Goal: Information Seeking & Learning: Learn about a topic

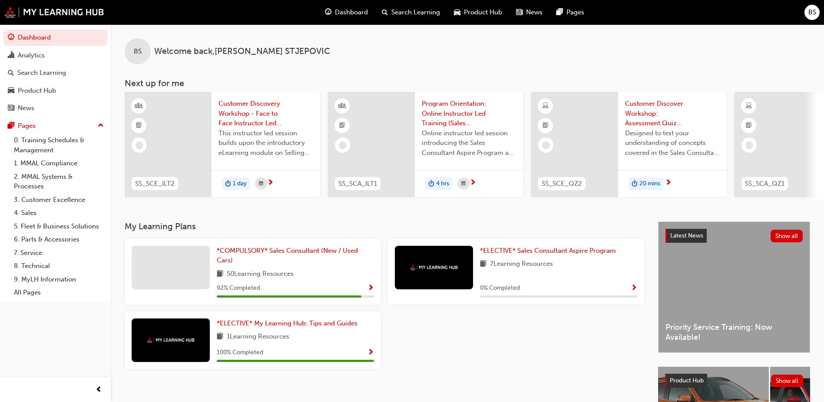
click at [424, 11] on span "Search Learning" at bounding box center [416, 12] width 49 height 10
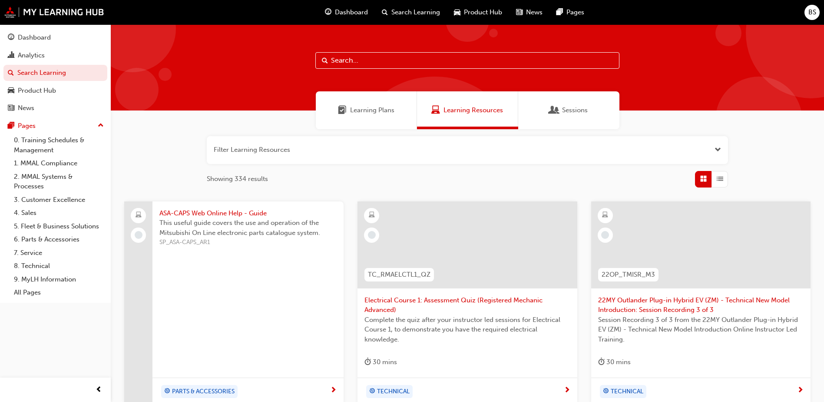
click at [368, 60] on input "text" at bounding box center [467, 60] width 304 height 17
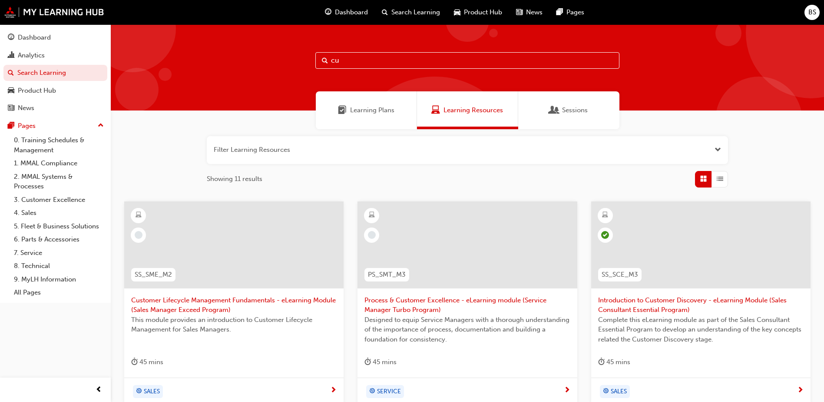
type input "c"
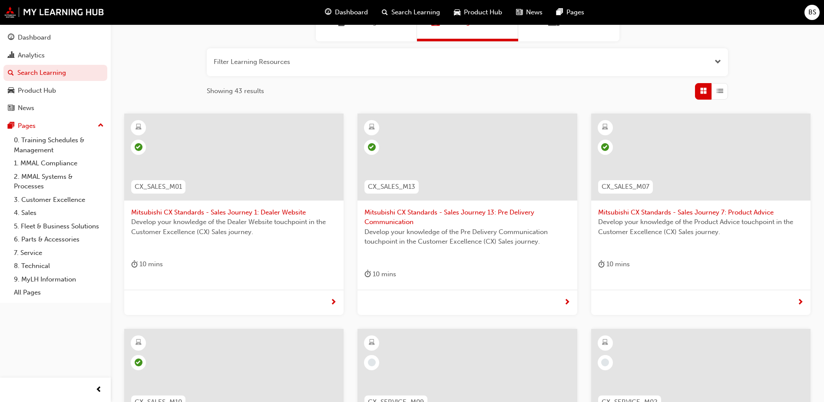
scroll to position [87, 0]
type input "j"
click at [678, 211] on span "Mitsubishi CX Standards - Sales Journey 7: Product Advice" at bounding box center [701, 213] width 206 height 10
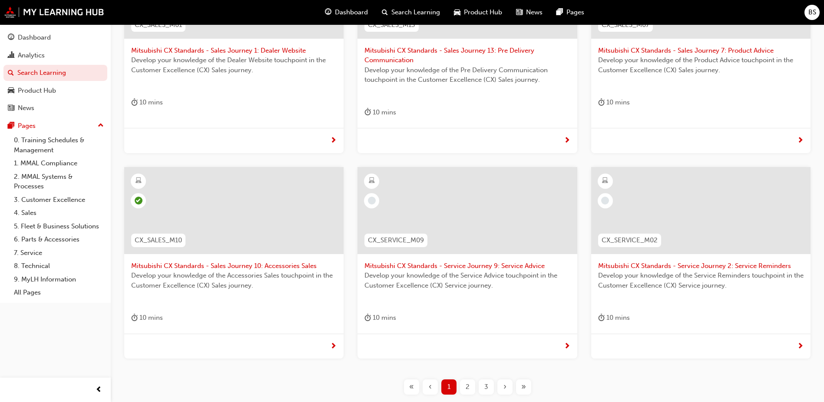
scroll to position [269, 0]
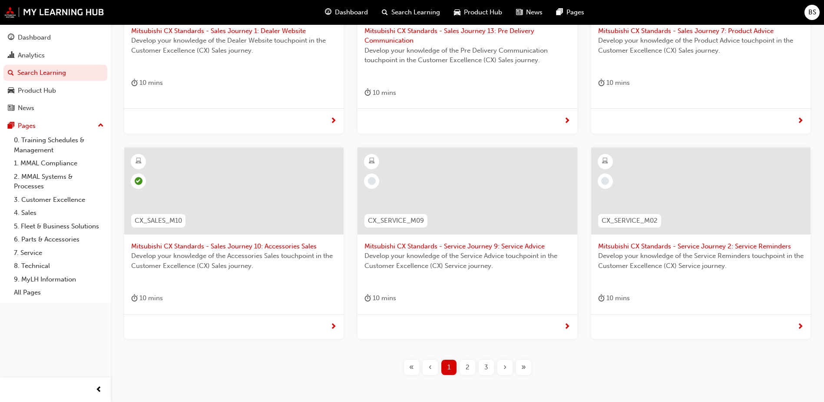
click at [469, 365] on span "2" at bounding box center [468, 367] width 4 height 10
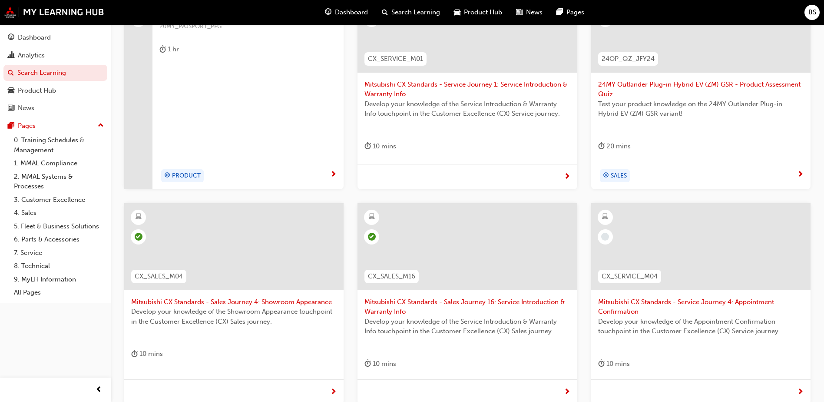
scroll to position [269, 0]
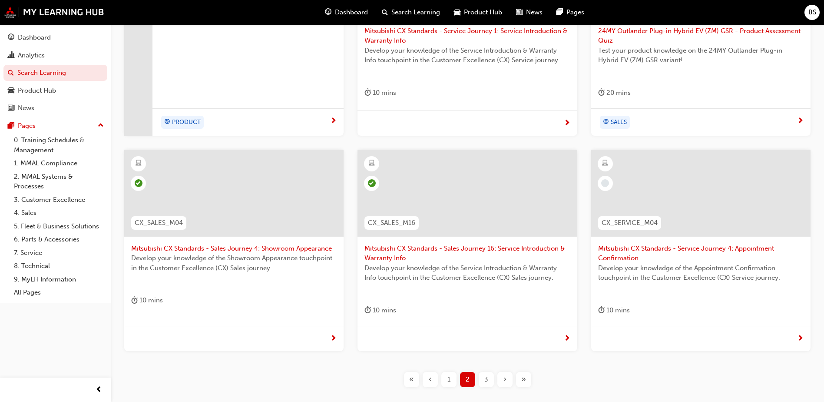
click at [482, 383] on div "3" at bounding box center [486, 379] width 15 height 15
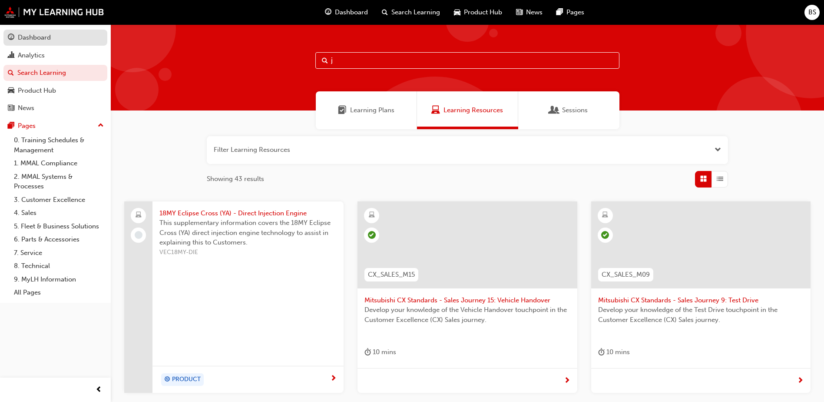
click at [37, 39] on div "Dashboard" at bounding box center [34, 38] width 33 height 10
